Goal: Navigation & Orientation: Understand site structure

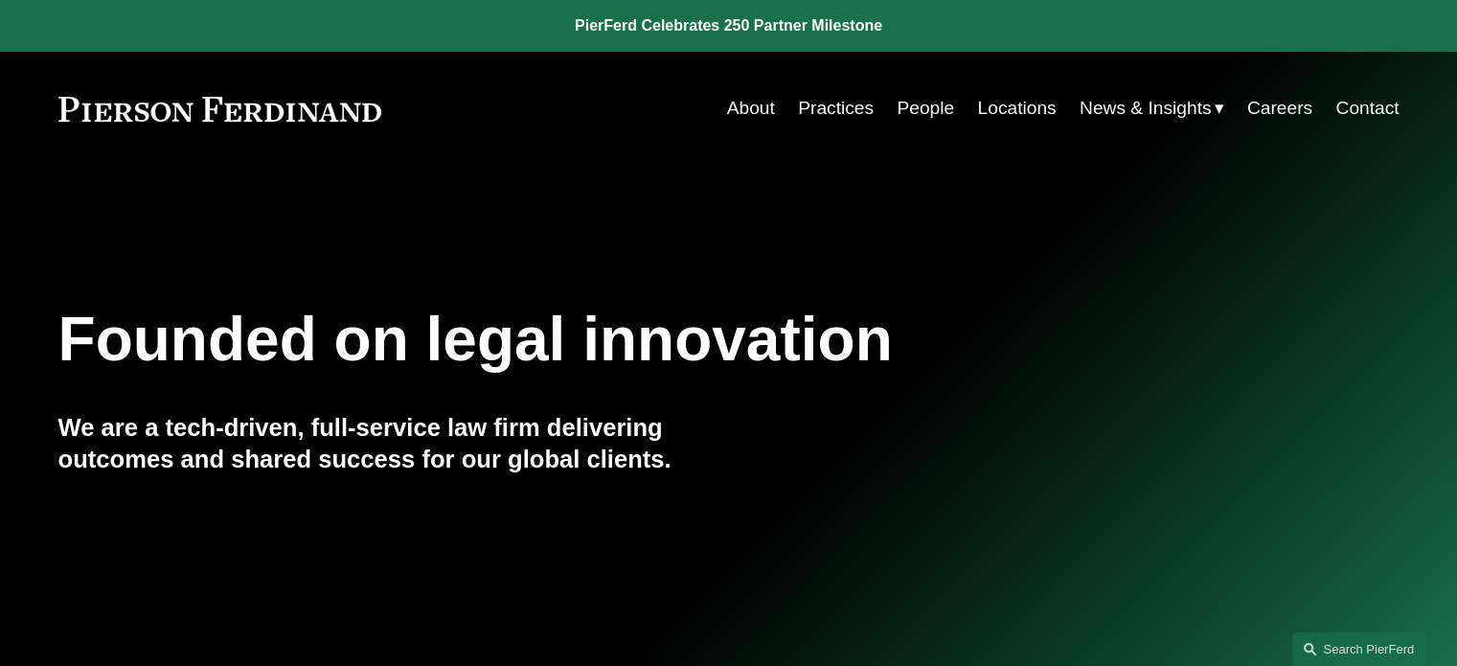
click at [758, 110] on link "About" at bounding box center [751, 108] width 48 height 36
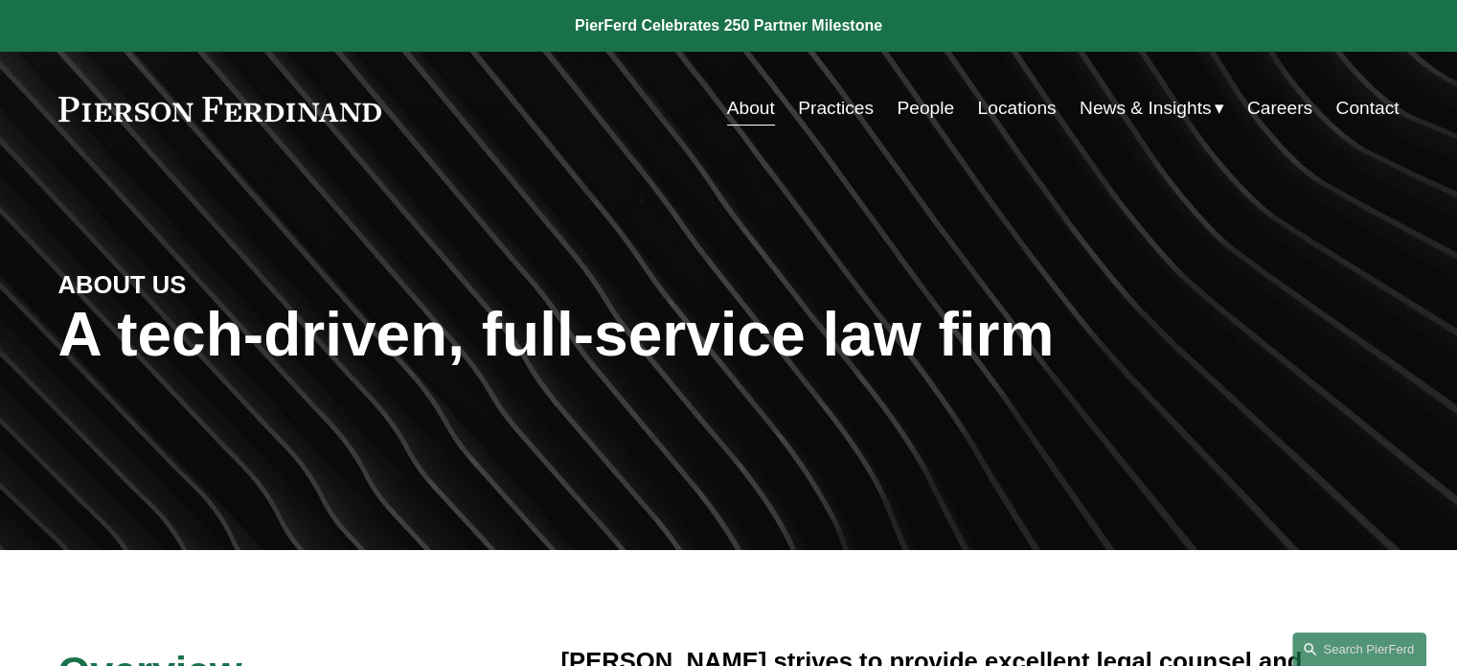
click at [845, 99] on link "Practices" at bounding box center [836, 108] width 76 height 36
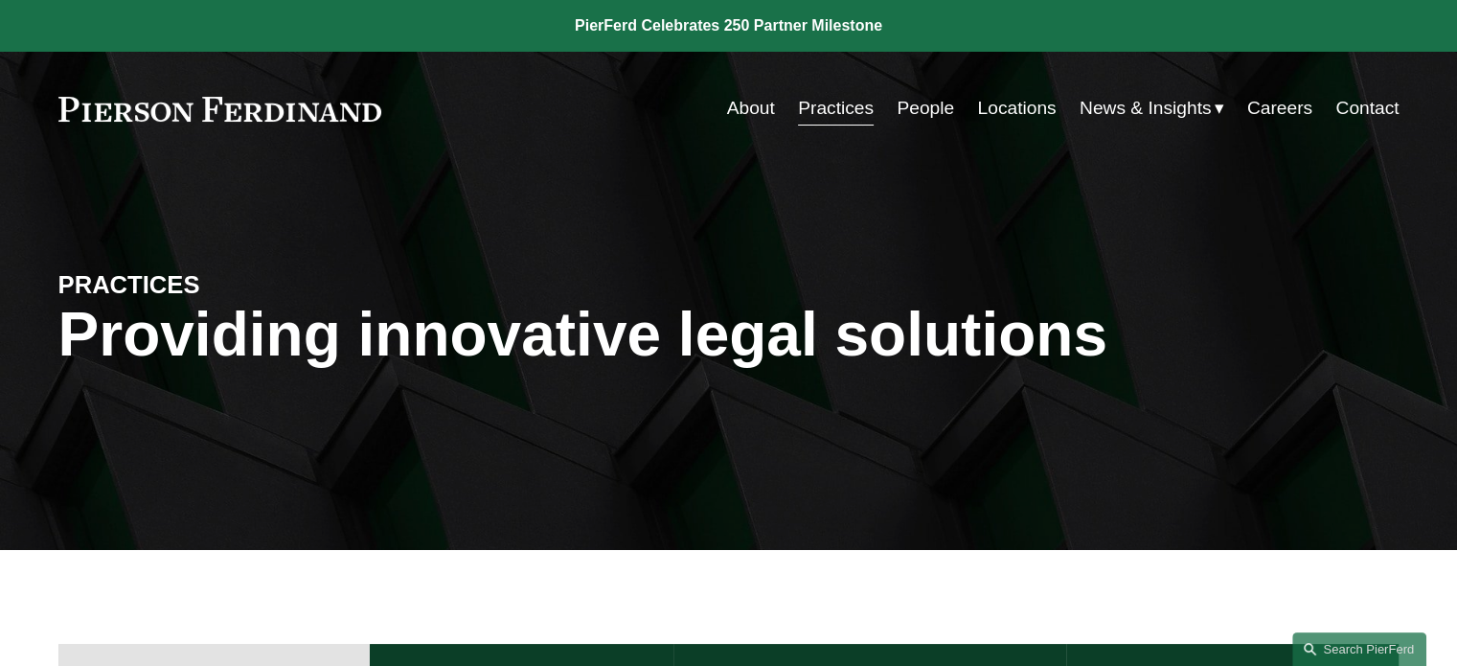
click at [1272, 112] on link "Careers" at bounding box center [1279, 108] width 65 height 36
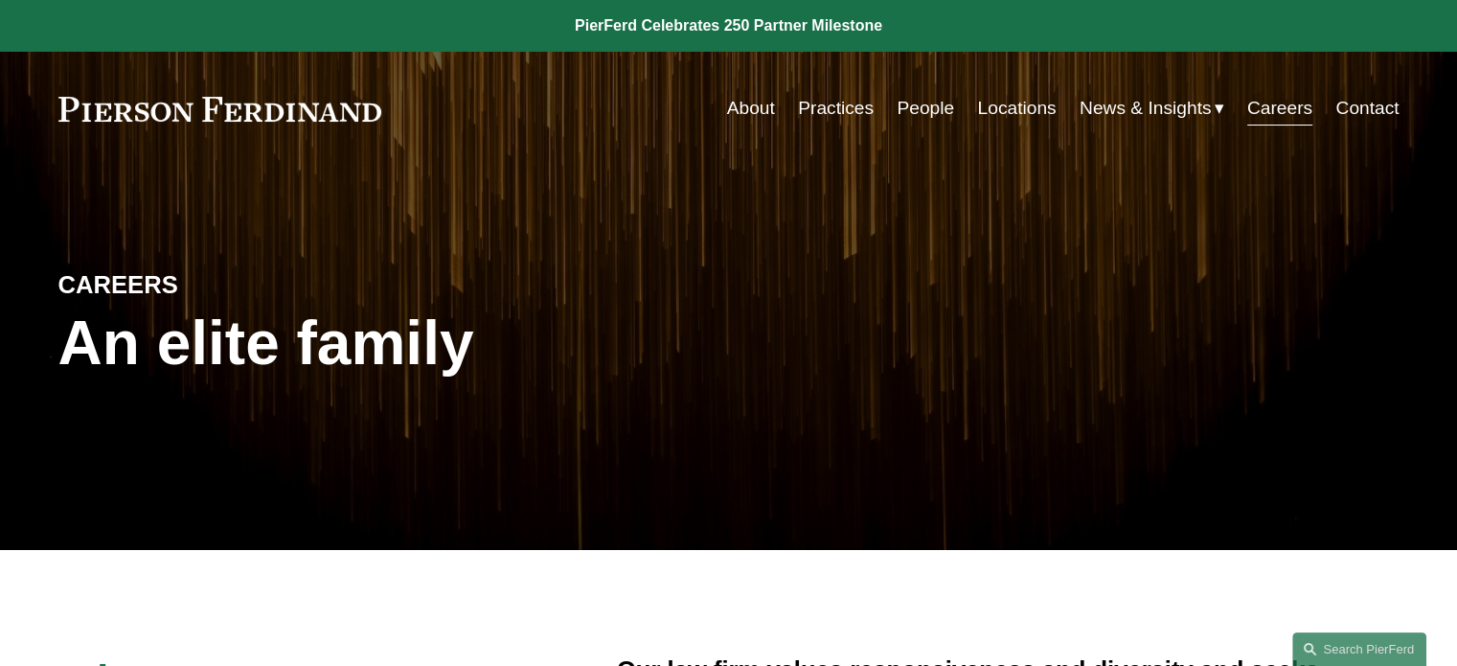
click at [748, 112] on link "About" at bounding box center [751, 108] width 48 height 36
